Goal: Register for event/course

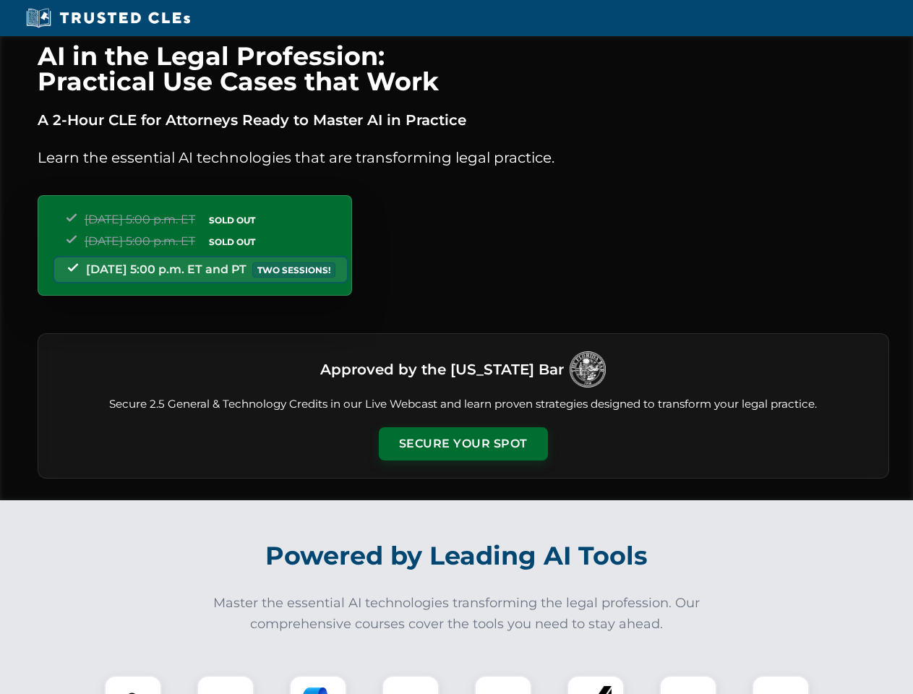
click at [462, 444] on button "Secure Your Spot" at bounding box center [463, 443] width 169 height 33
click at [133, 684] on img at bounding box center [133, 704] width 42 height 42
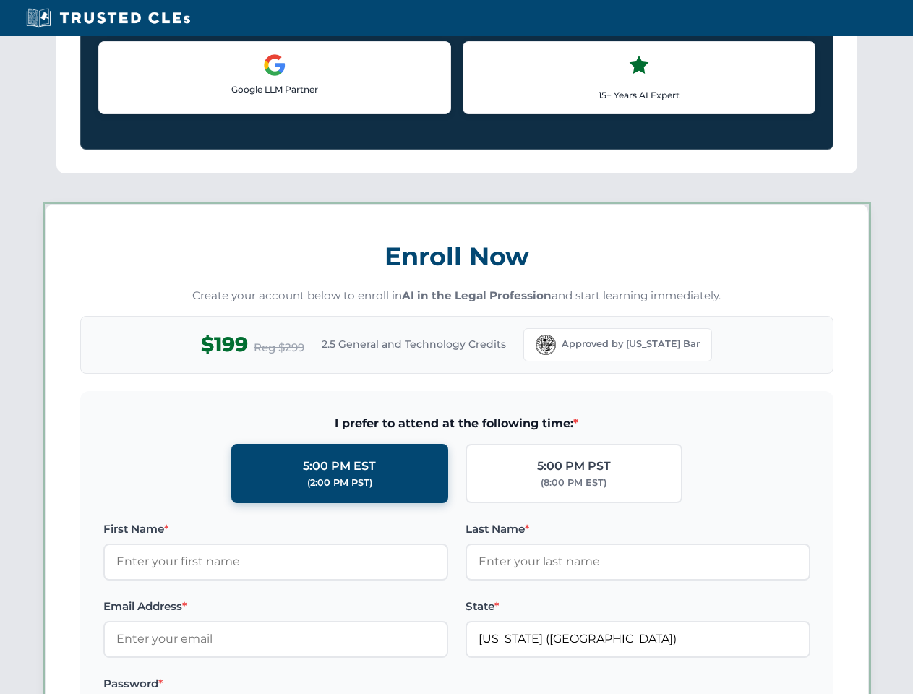
click at [318, 684] on label "Password *" at bounding box center [275, 683] width 345 height 17
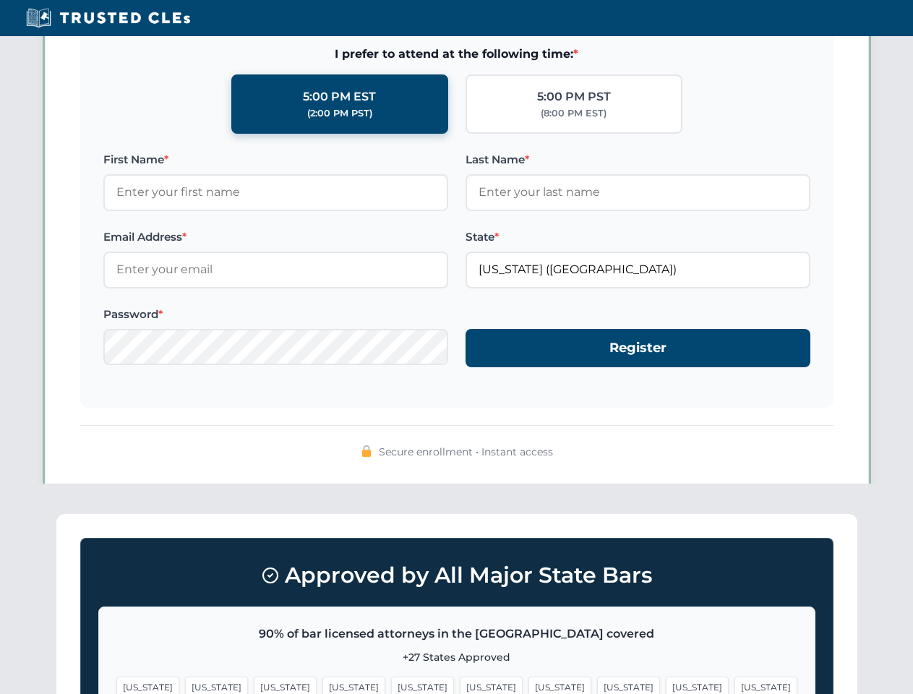
click at [665, 684] on span "[US_STATE]" at bounding box center [696, 686] width 63 height 21
